Goal: Task Accomplishment & Management: Manage account settings

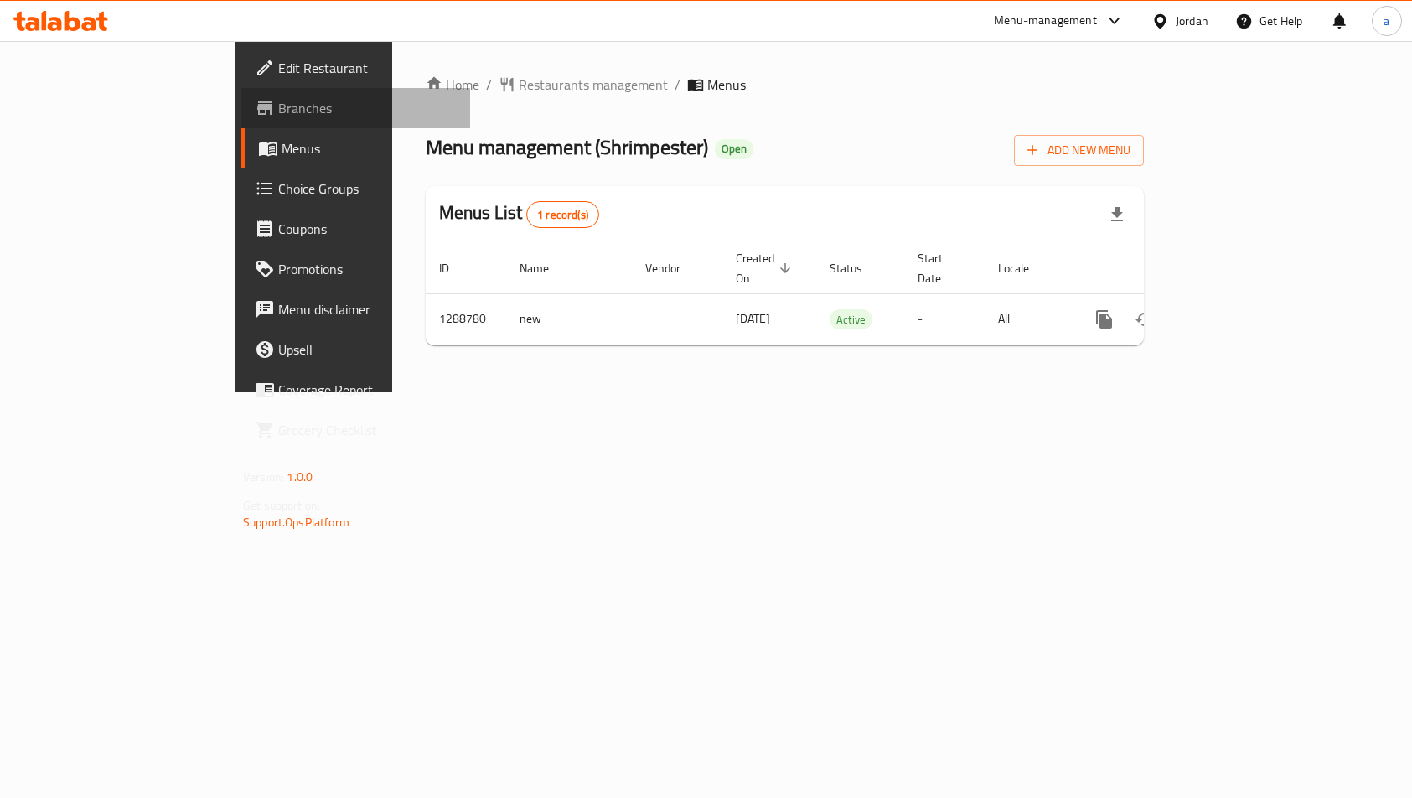
click at [278, 115] on span "Branches" at bounding box center [367, 108] width 179 height 20
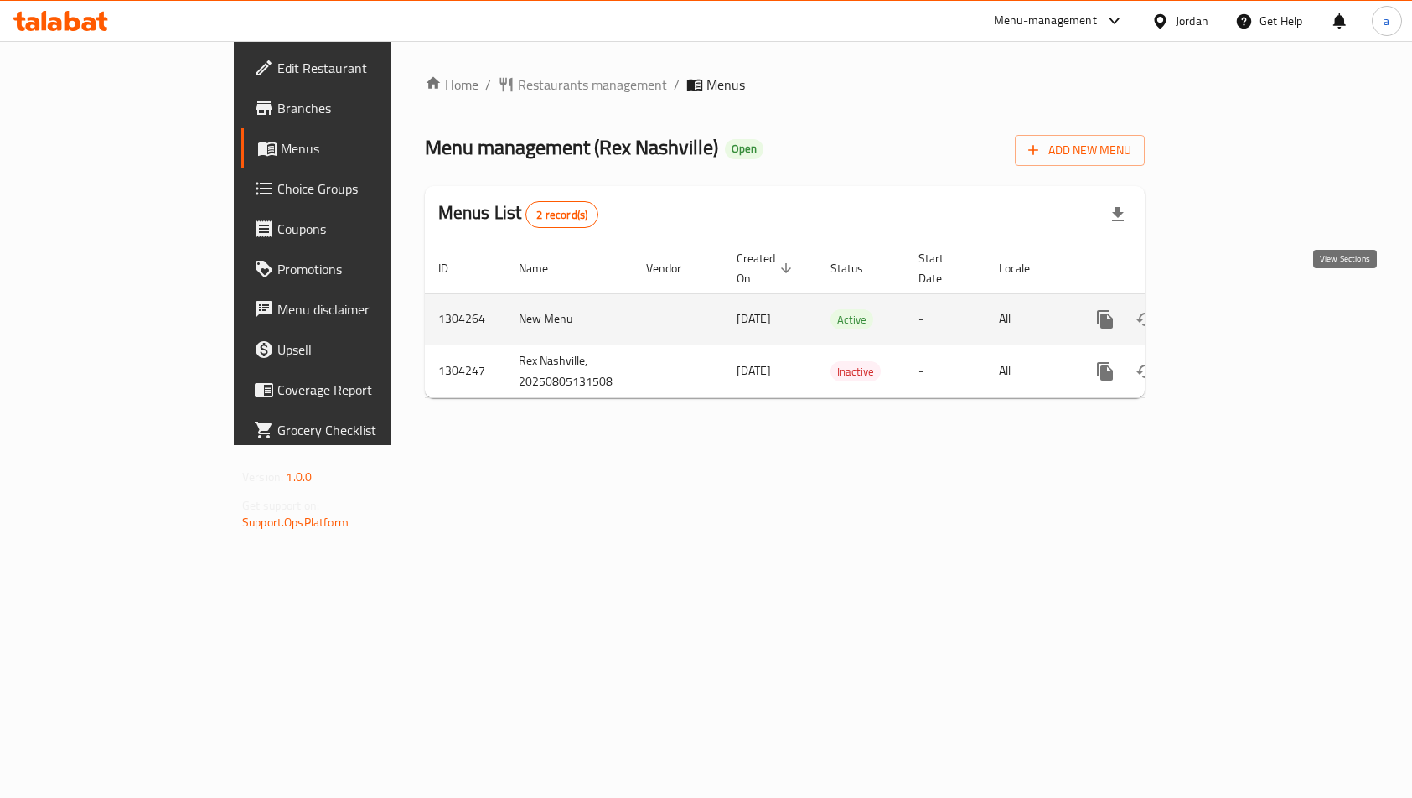
click at [1246, 308] on link "enhanced table" at bounding box center [1226, 319] width 40 height 40
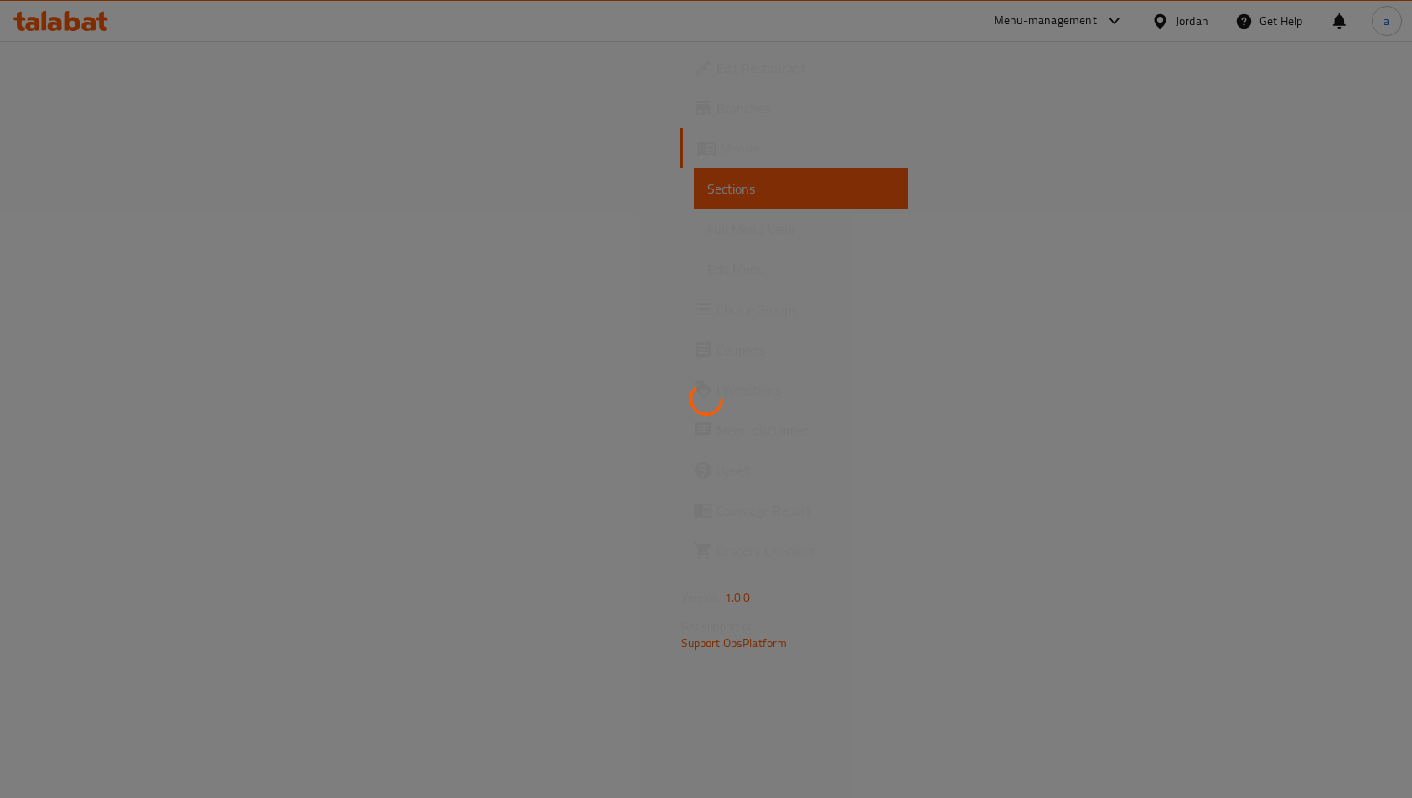
click at [783, 396] on div at bounding box center [706, 399] width 1412 height 798
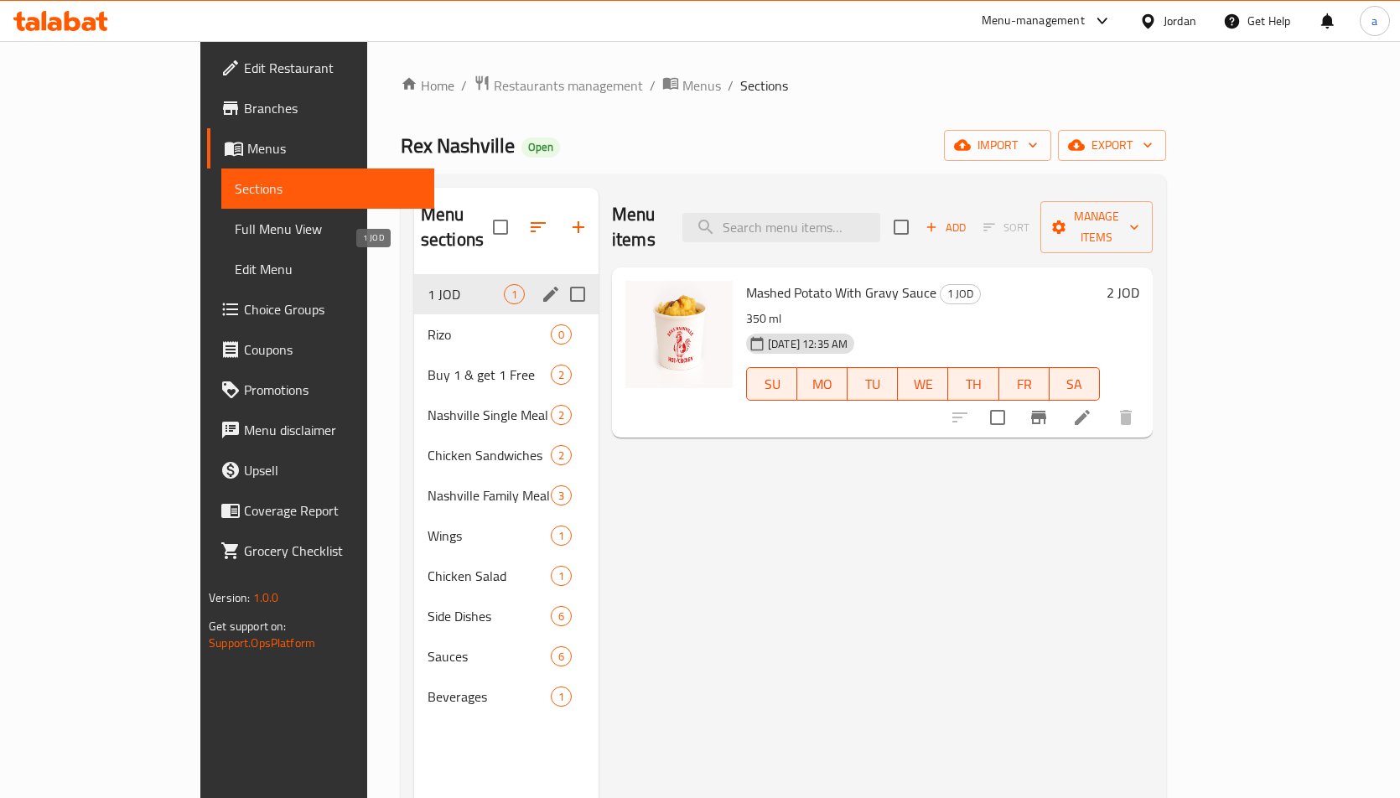
click at [427, 284] on span "1 JOD" at bounding box center [465, 294] width 76 height 20
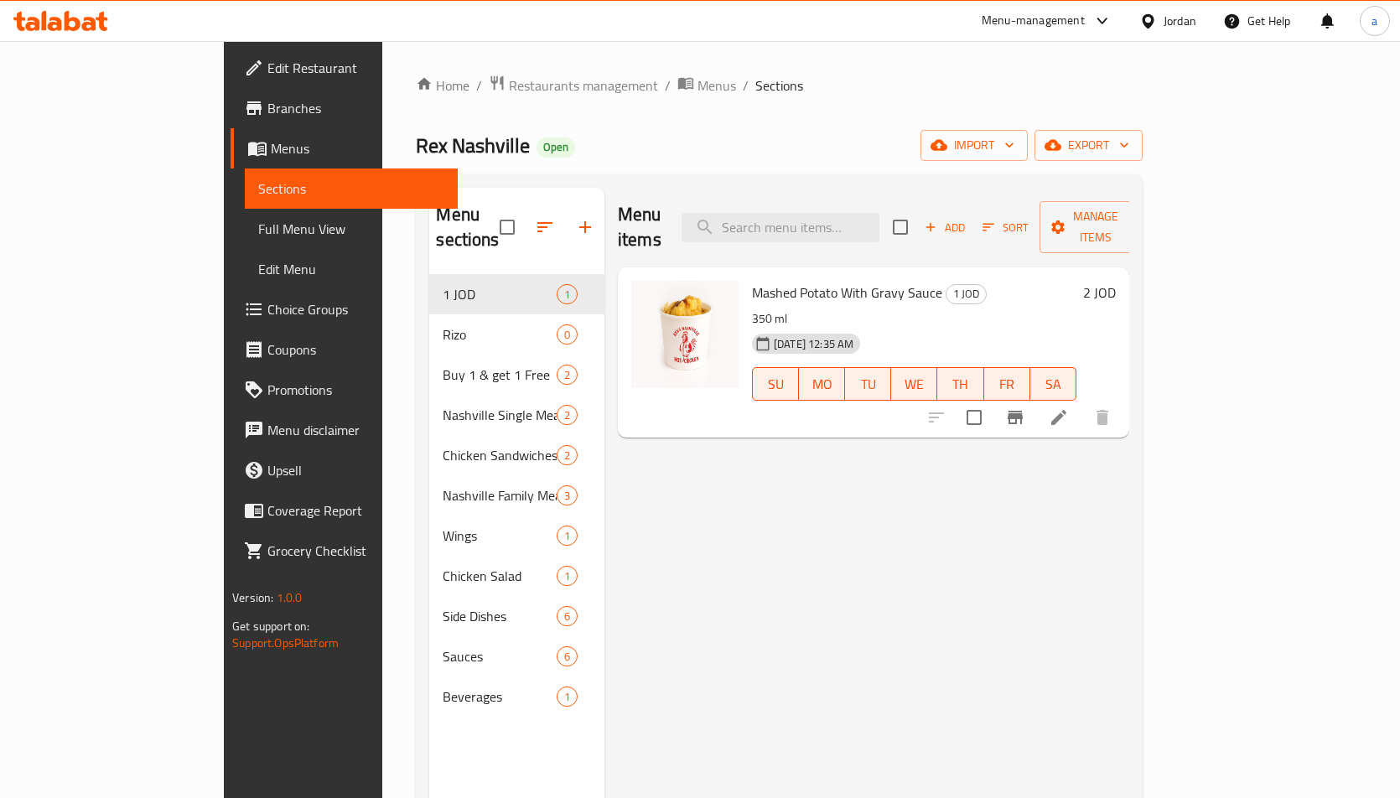
click at [267, 305] on span "Choice Groups" at bounding box center [355, 309] width 177 height 20
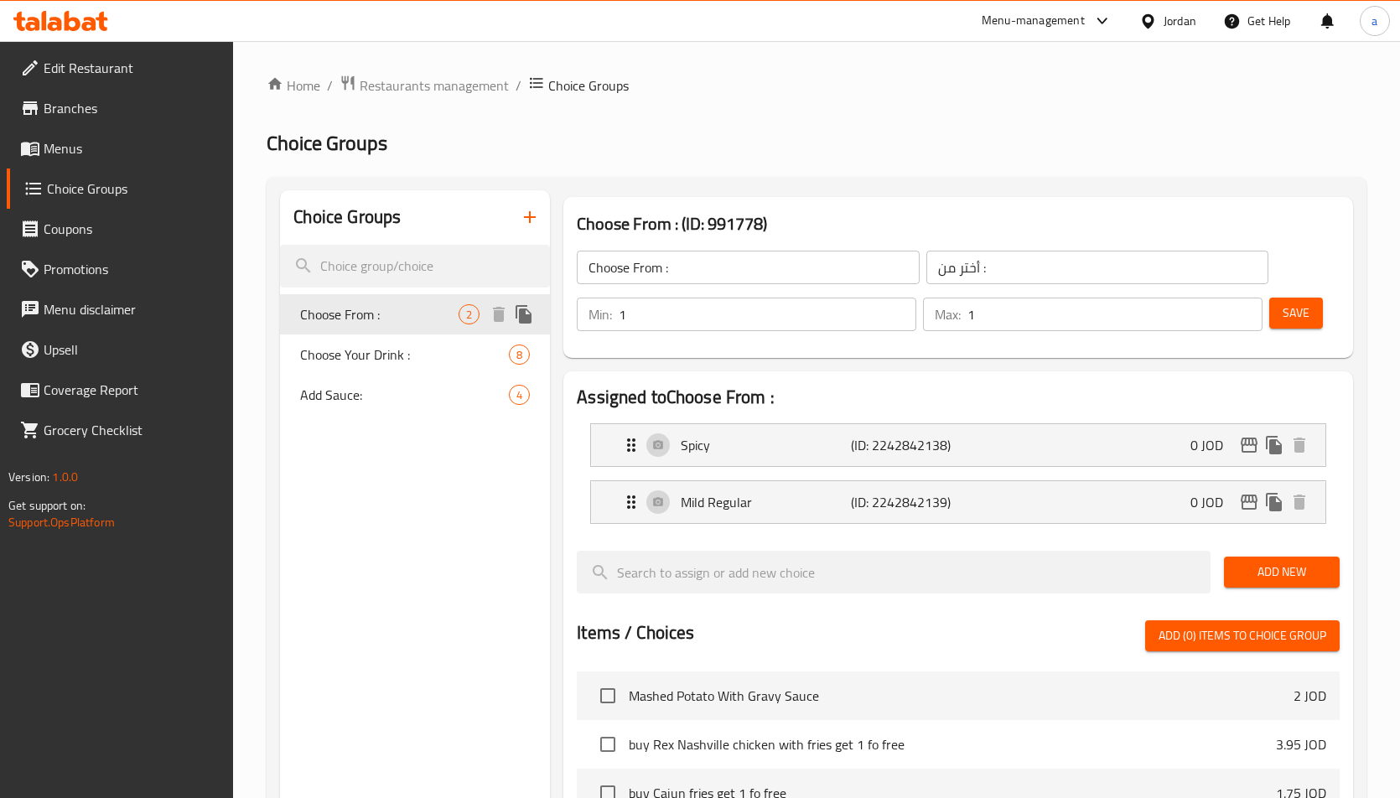
click at [402, 312] on span "Choose From :" at bounding box center [379, 314] width 158 height 20
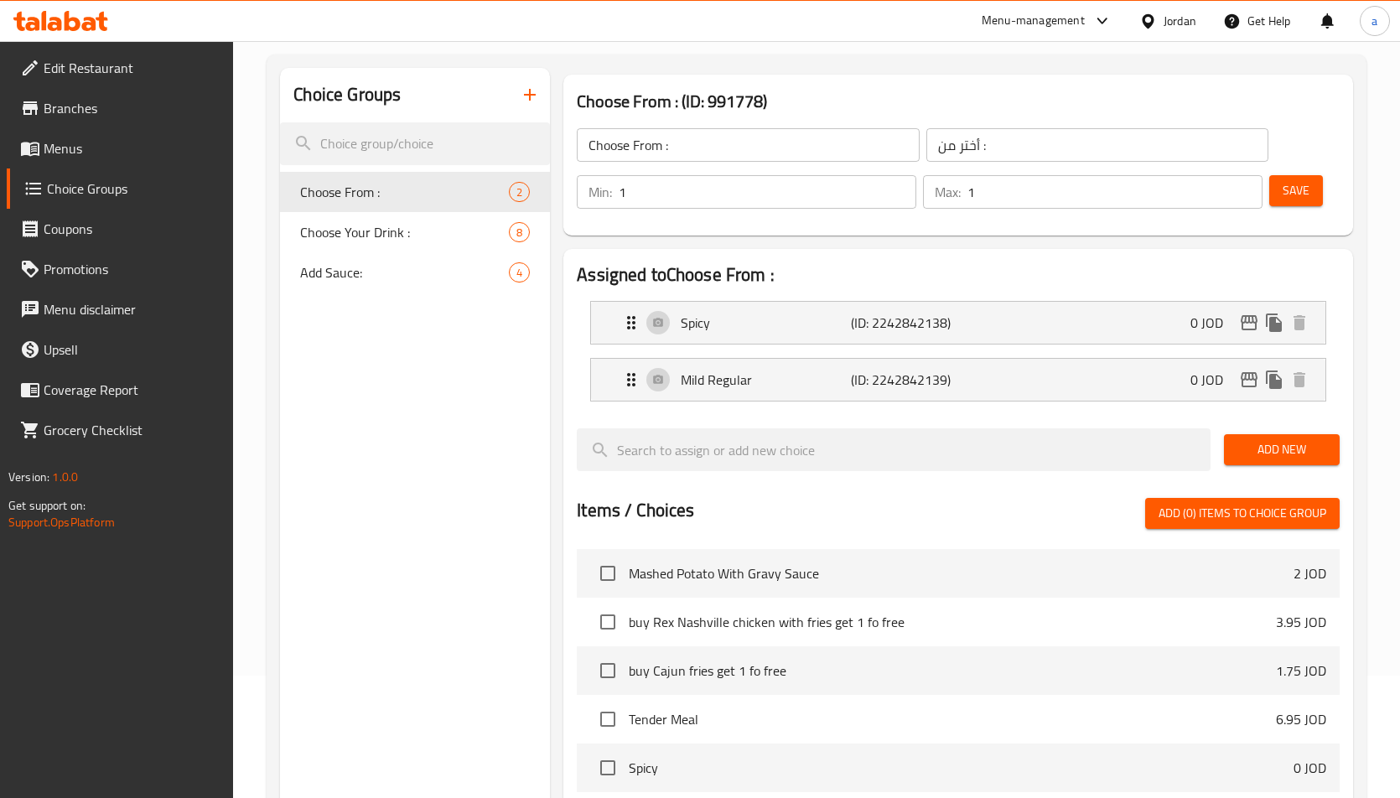
scroll to position [111, 0]
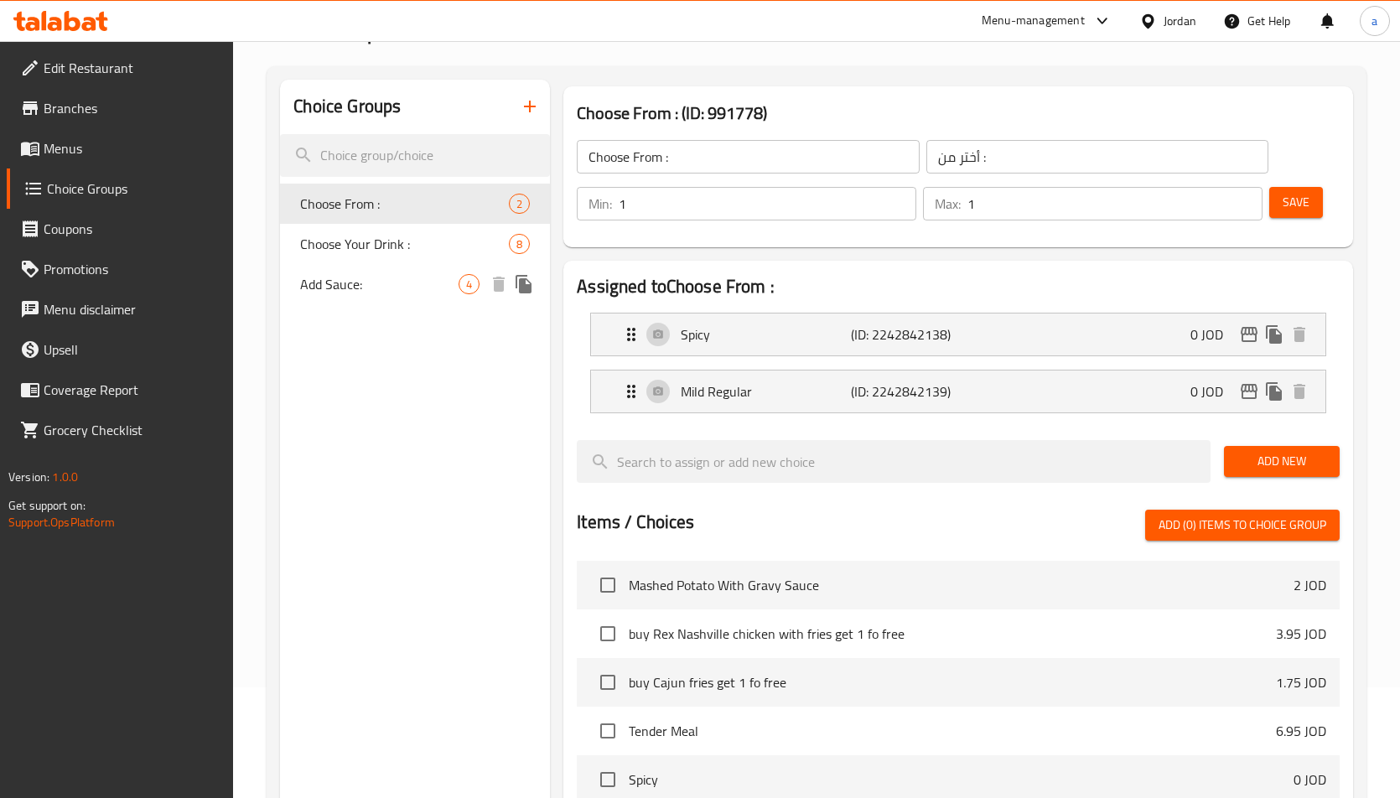
click at [339, 290] on span "Add Sauce:" at bounding box center [379, 284] width 158 height 20
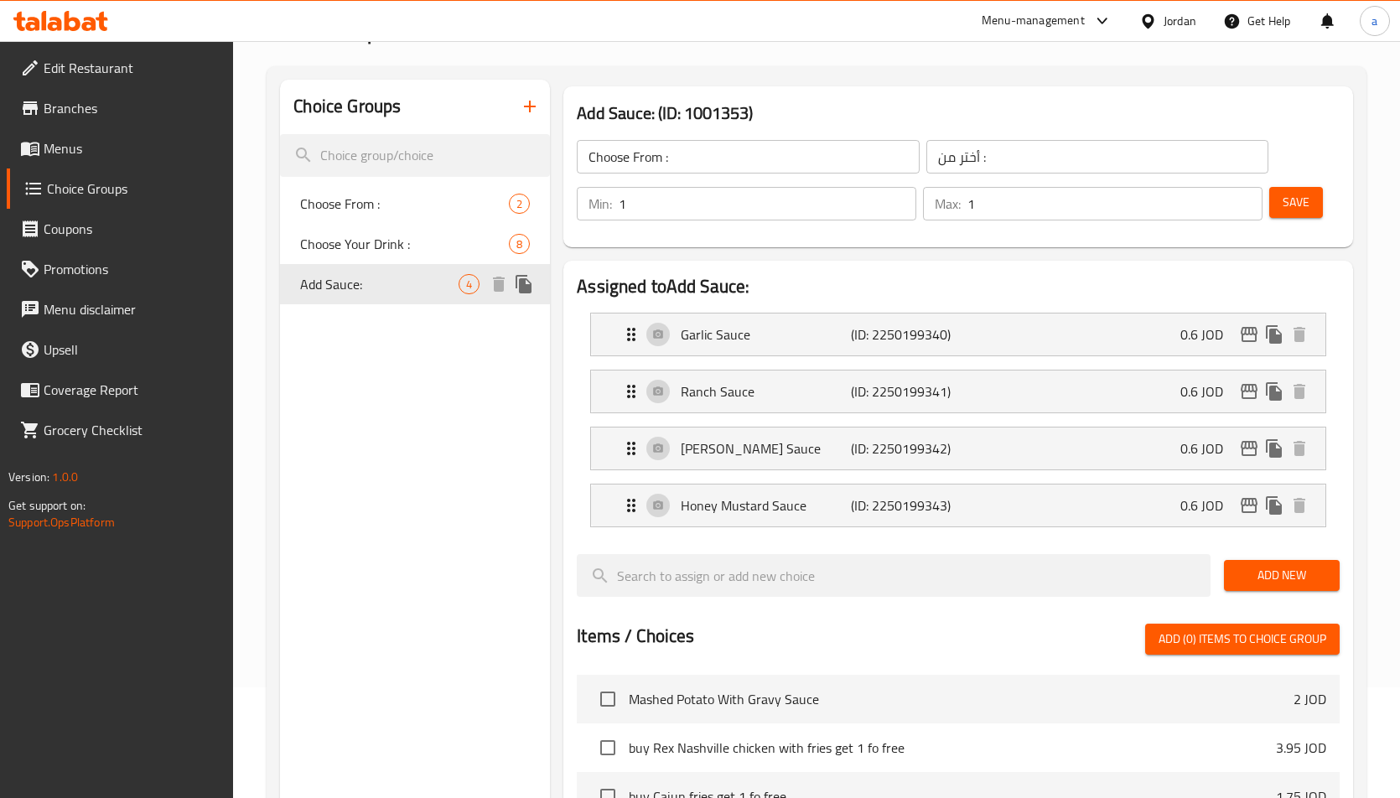
type input "Add Sauce:"
type input "أضافة صوص :"
type input "0"
type input "4"
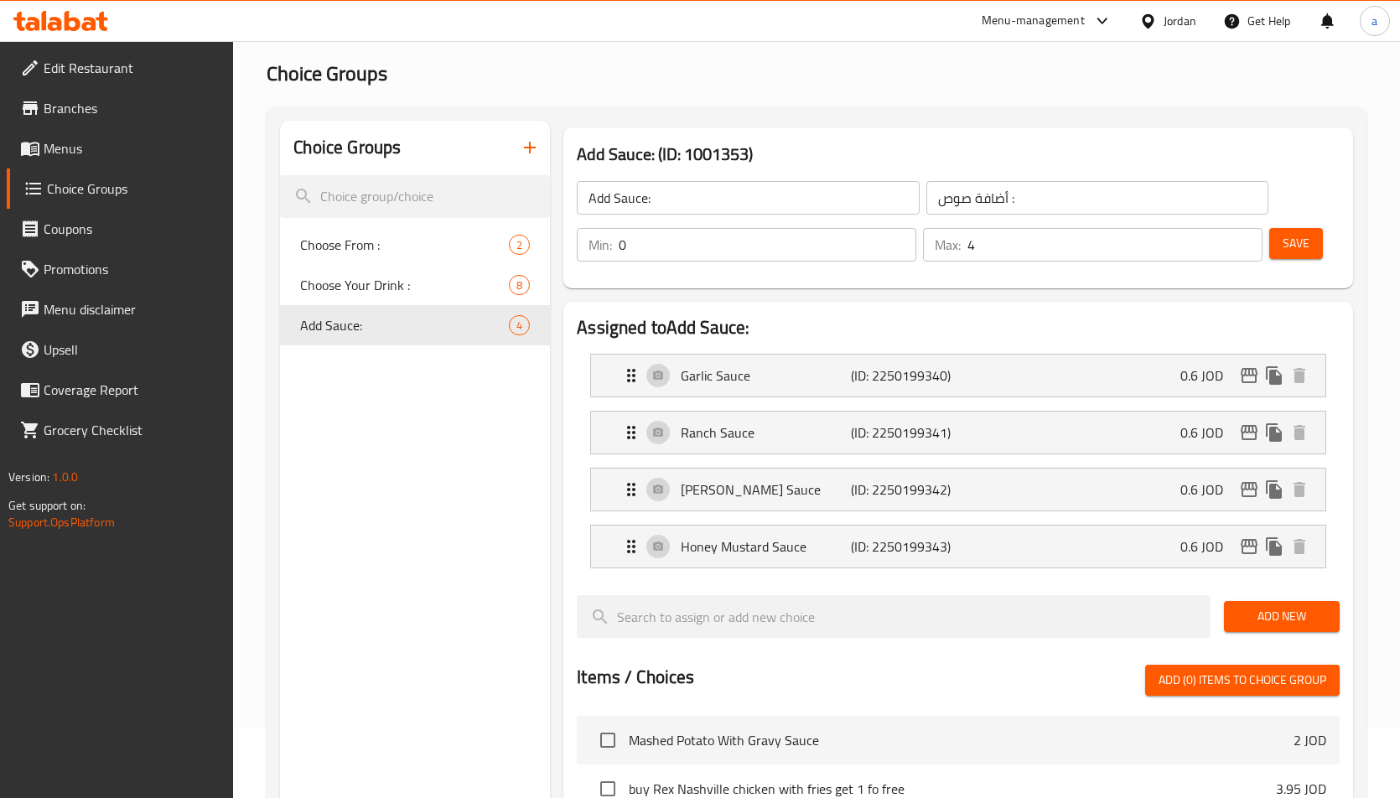
scroll to position [0, 0]
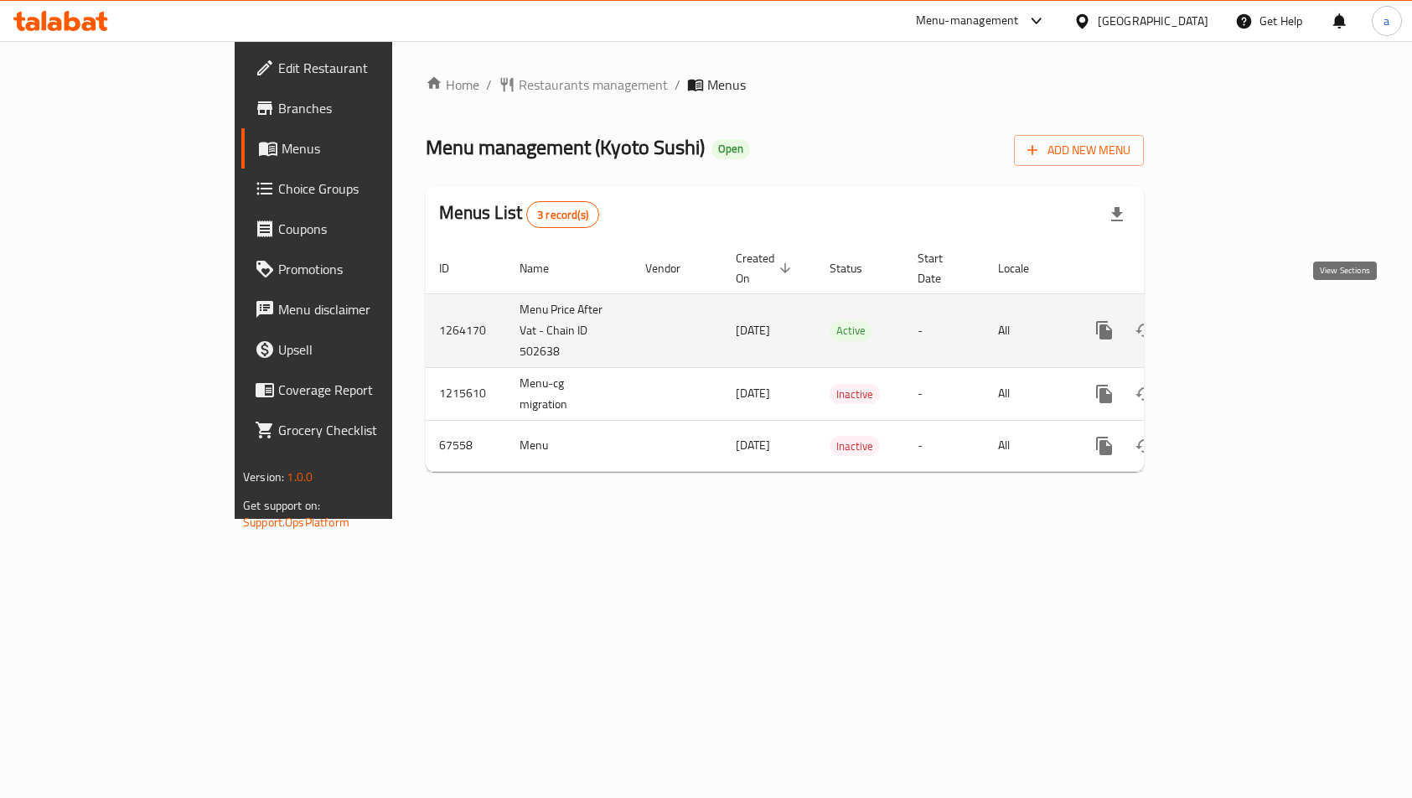
click at [1246, 310] on link "enhanced table" at bounding box center [1225, 330] width 40 height 40
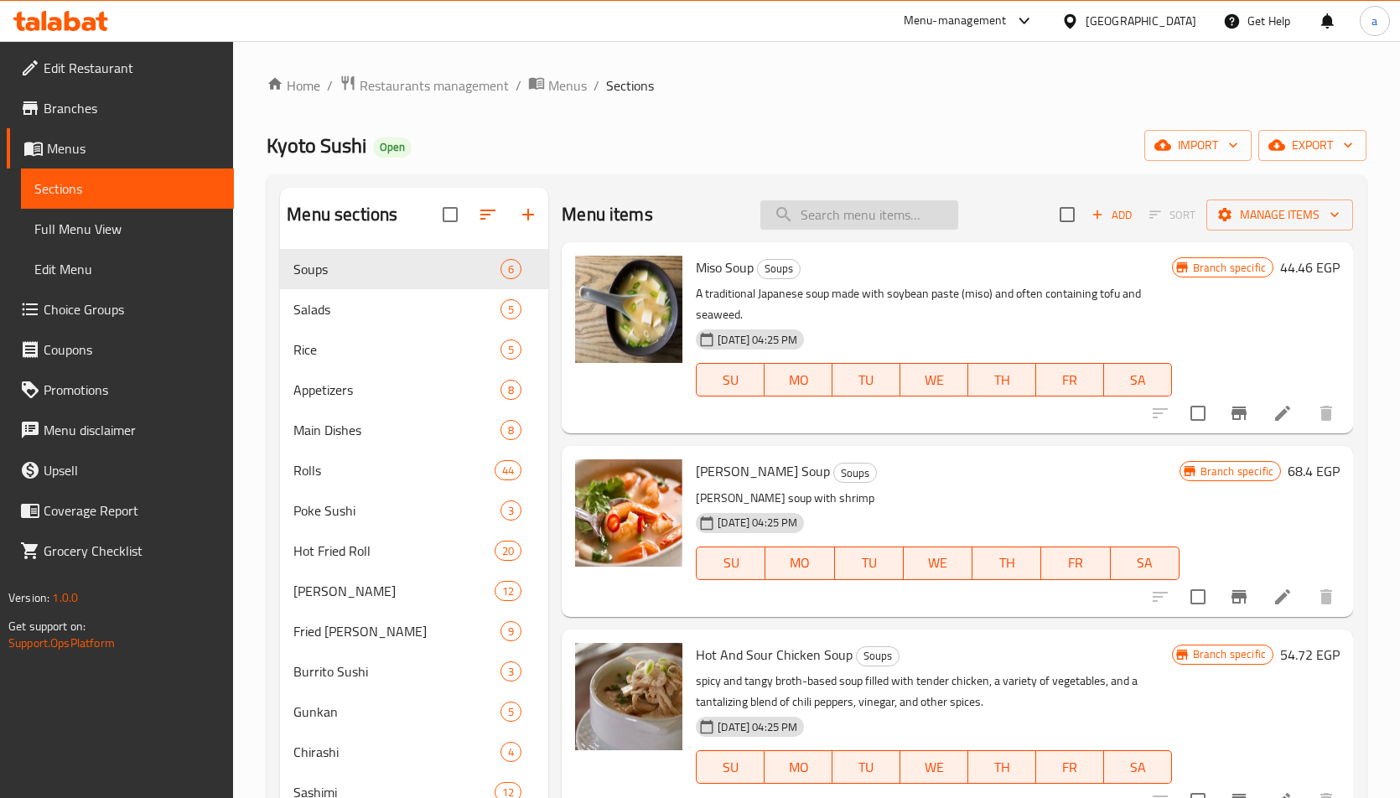
click at [792, 221] on input "search" at bounding box center [859, 214] width 198 height 29
paste input "رول سبايدر - 6 قطع"
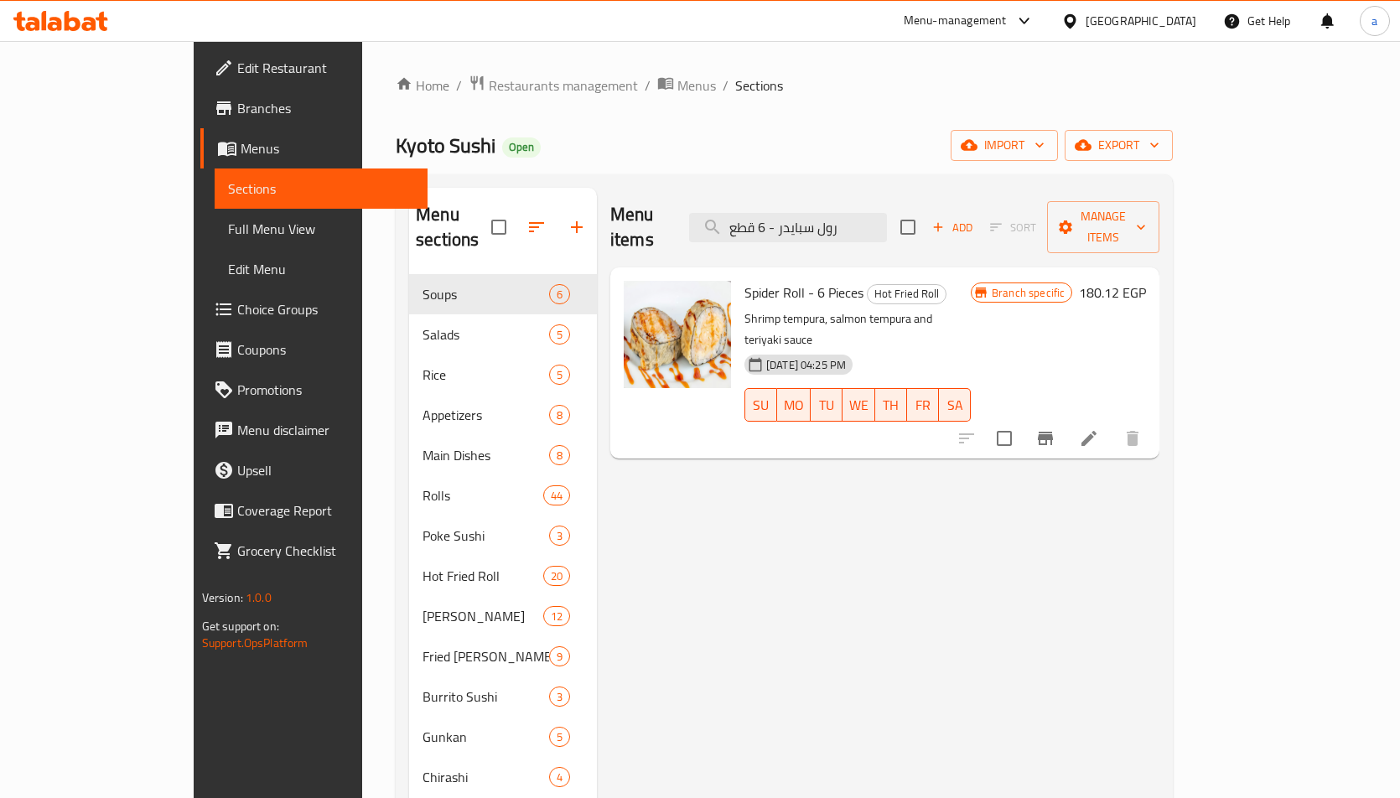
type input "رول سبايدر - 6 قطع"
click at [1099, 428] on icon at bounding box center [1089, 438] width 20 height 20
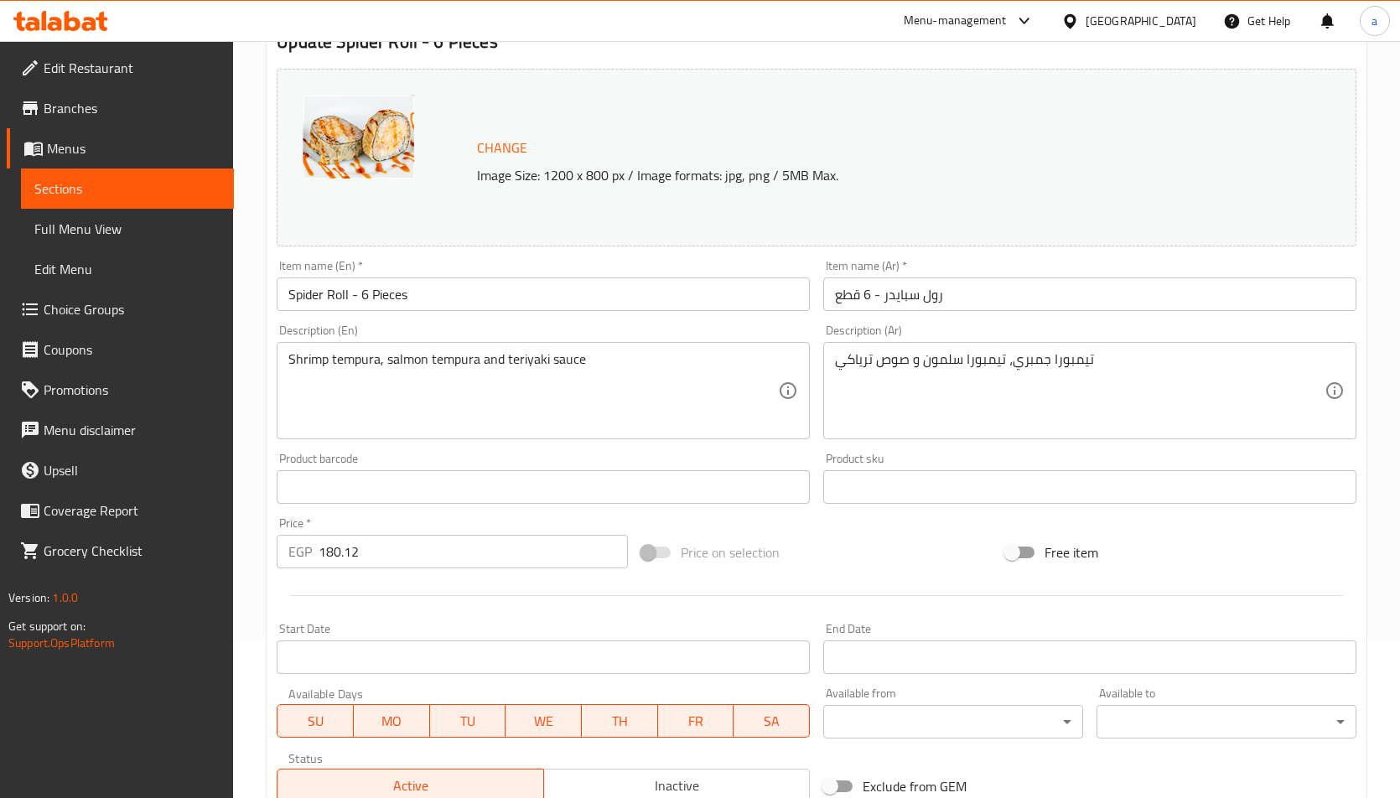
scroll to position [411, 0]
